Goal: Contribute content

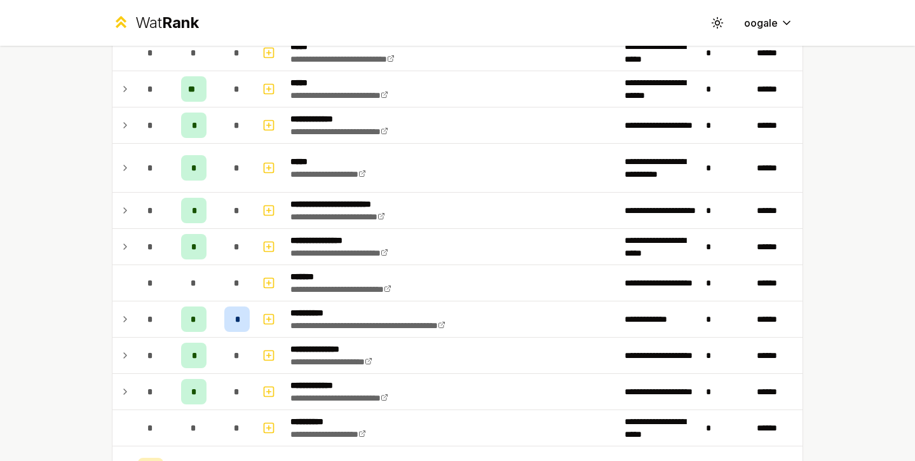
scroll to position [850, 0]
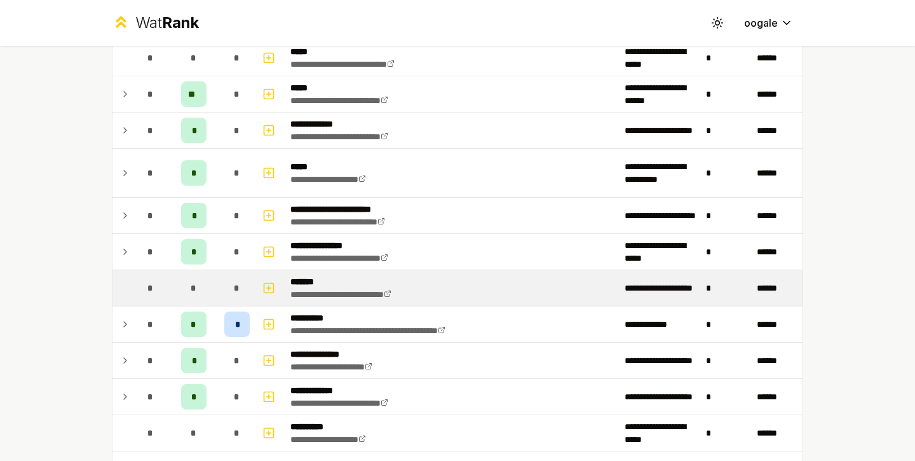
click at [194, 291] on span "*" at bounding box center [194, 288] width 6 height 13
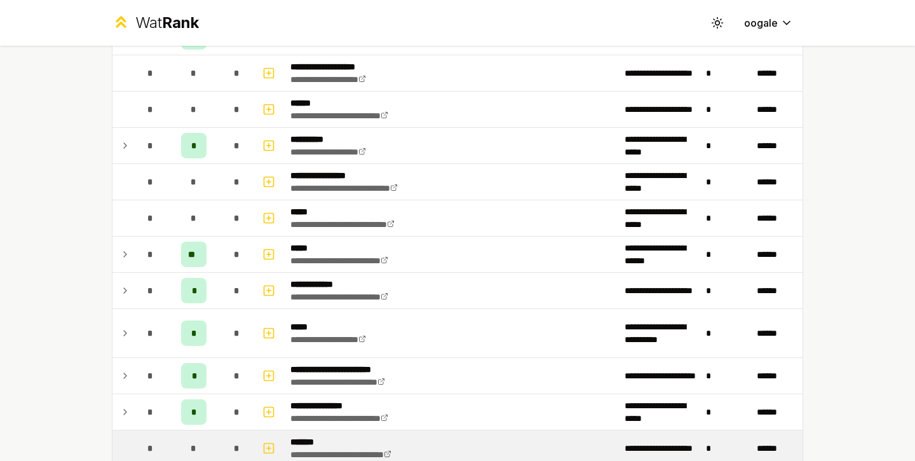
scroll to position [770, 0]
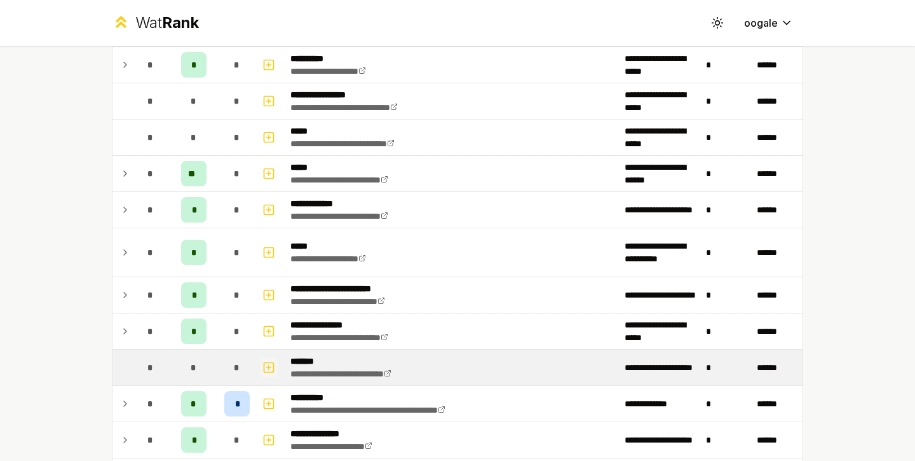
click at [269, 367] on icon "button" at bounding box center [269, 367] width 0 height 4
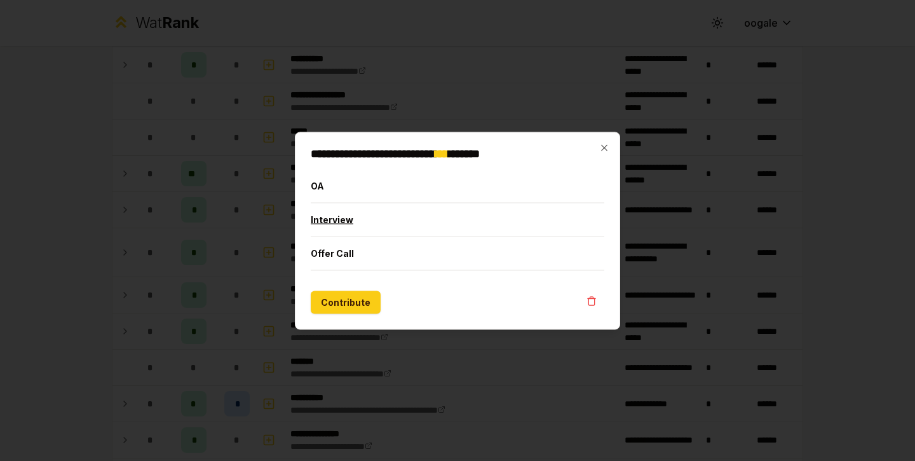
click at [362, 215] on button "Interview" at bounding box center [458, 219] width 294 height 33
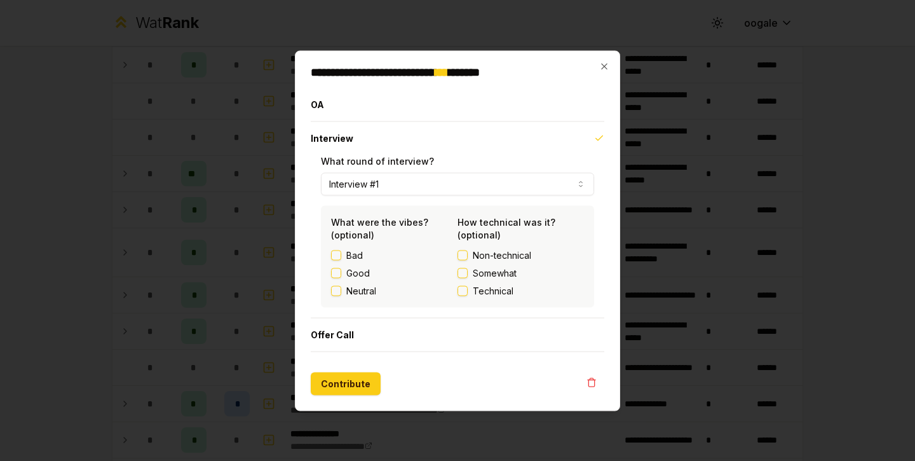
drag, startPoint x: 362, startPoint y: 381, endPoint x: 614, endPoint y: 72, distance: 398.5
click at [610, 78] on div "**********" at bounding box center [457, 230] width 325 height 360
click at [355, 388] on button "Contribute" at bounding box center [346, 383] width 70 height 23
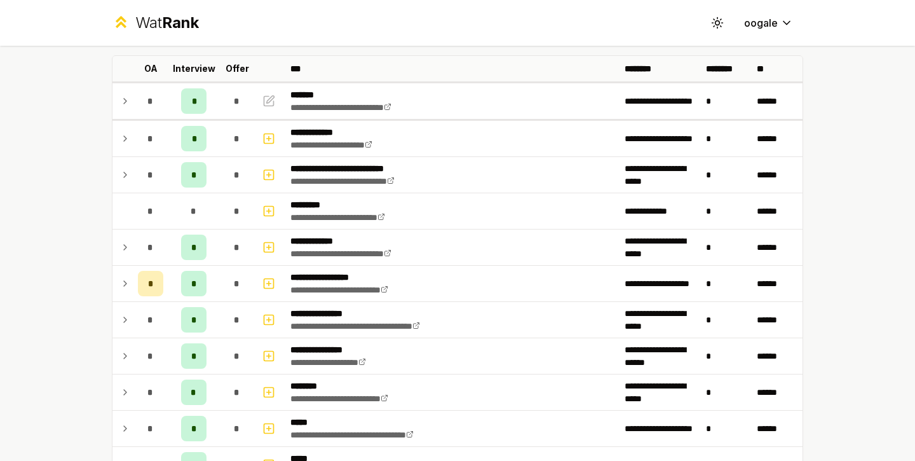
scroll to position [72, 0]
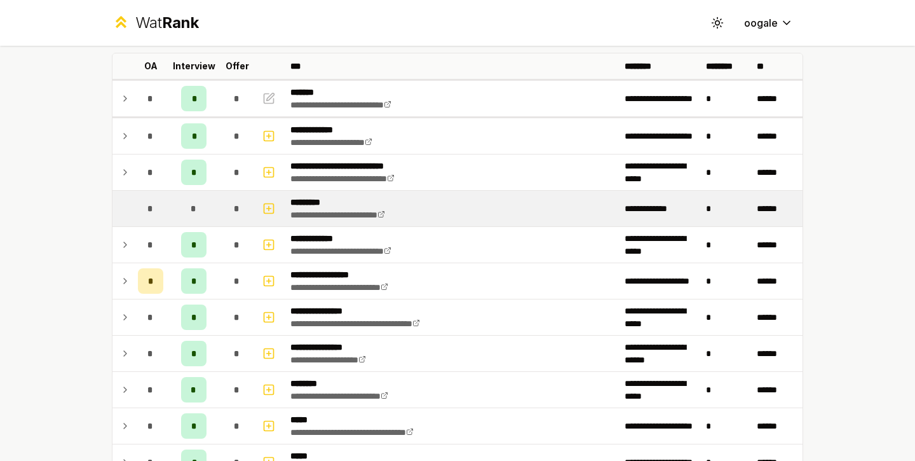
click at [142, 193] on td "*" at bounding box center [151, 209] width 36 height 36
click at [135, 200] on td "*" at bounding box center [151, 209] width 36 height 36
click at [130, 207] on td at bounding box center [123, 209] width 20 height 36
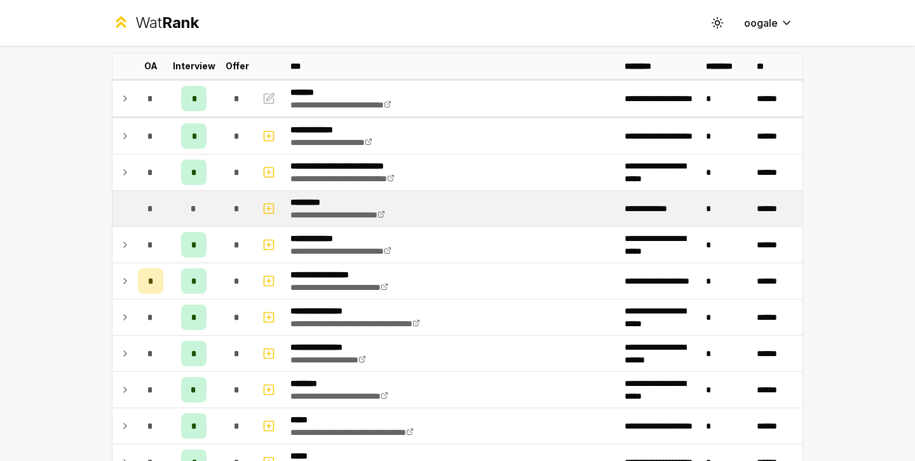
click at [193, 212] on span "*" at bounding box center [194, 208] width 6 height 13
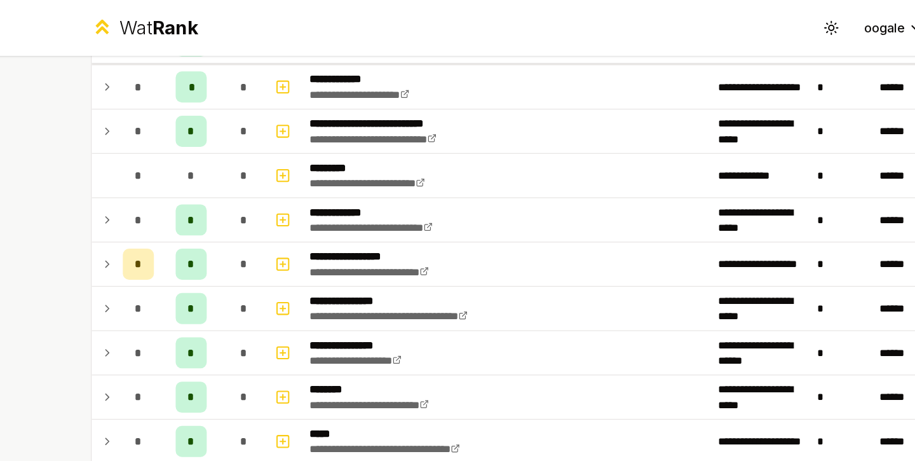
scroll to position [0, 0]
